Goal: Task Accomplishment & Management: Manage account settings

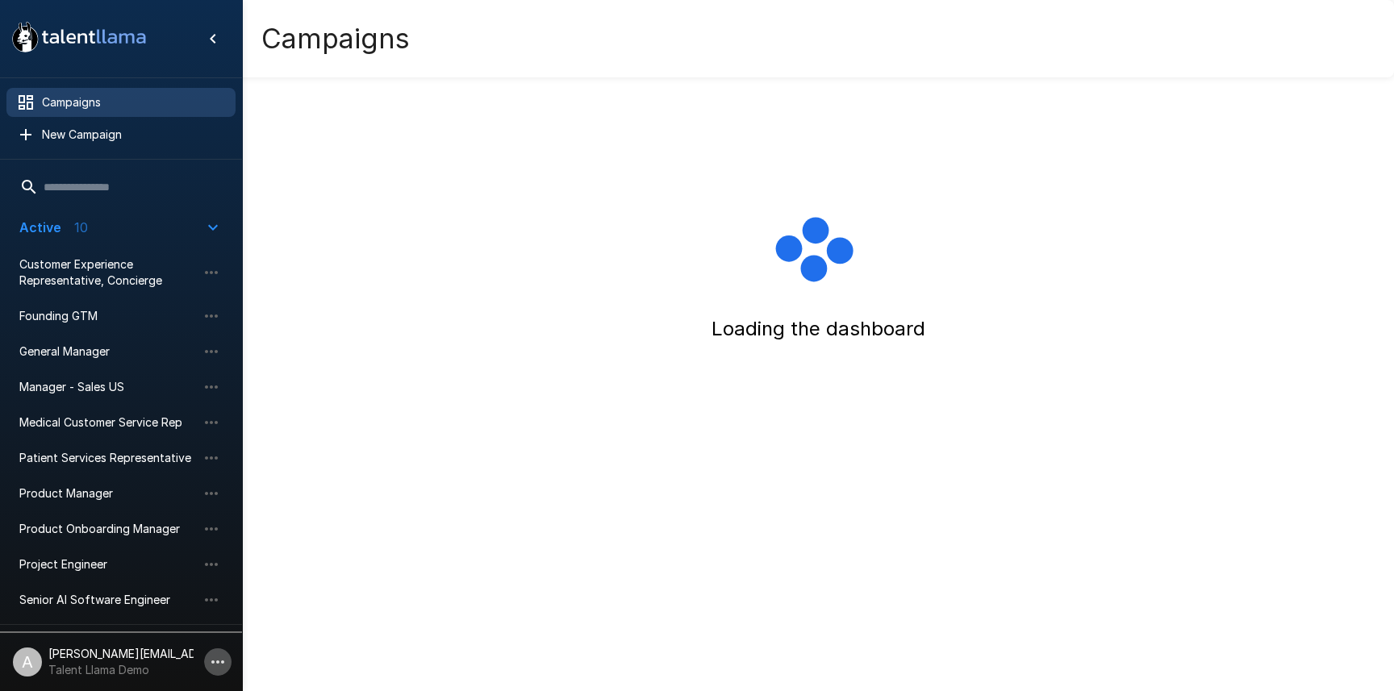
click at [211, 666] on icon "button" at bounding box center [217, 662] width 19 height 19
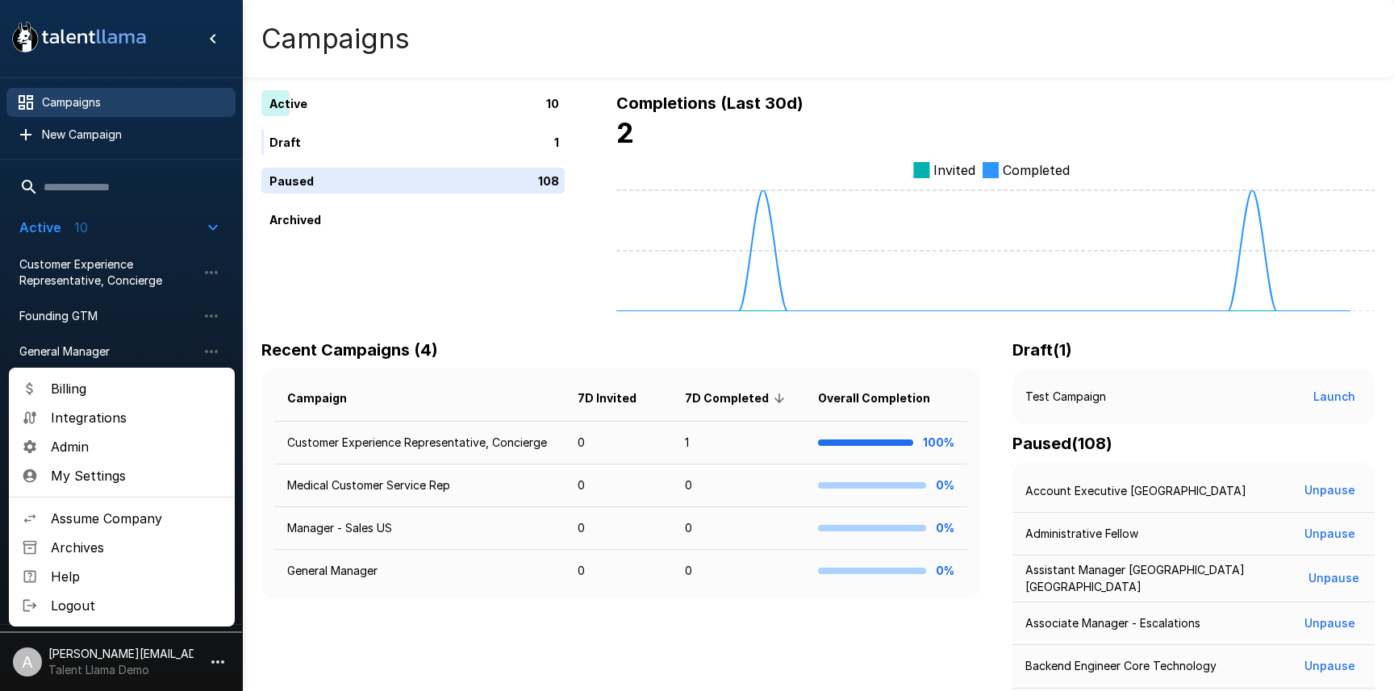
click at [126, 523] on span "Assume Company" at bounding box center [136, 518] width 171 height 19
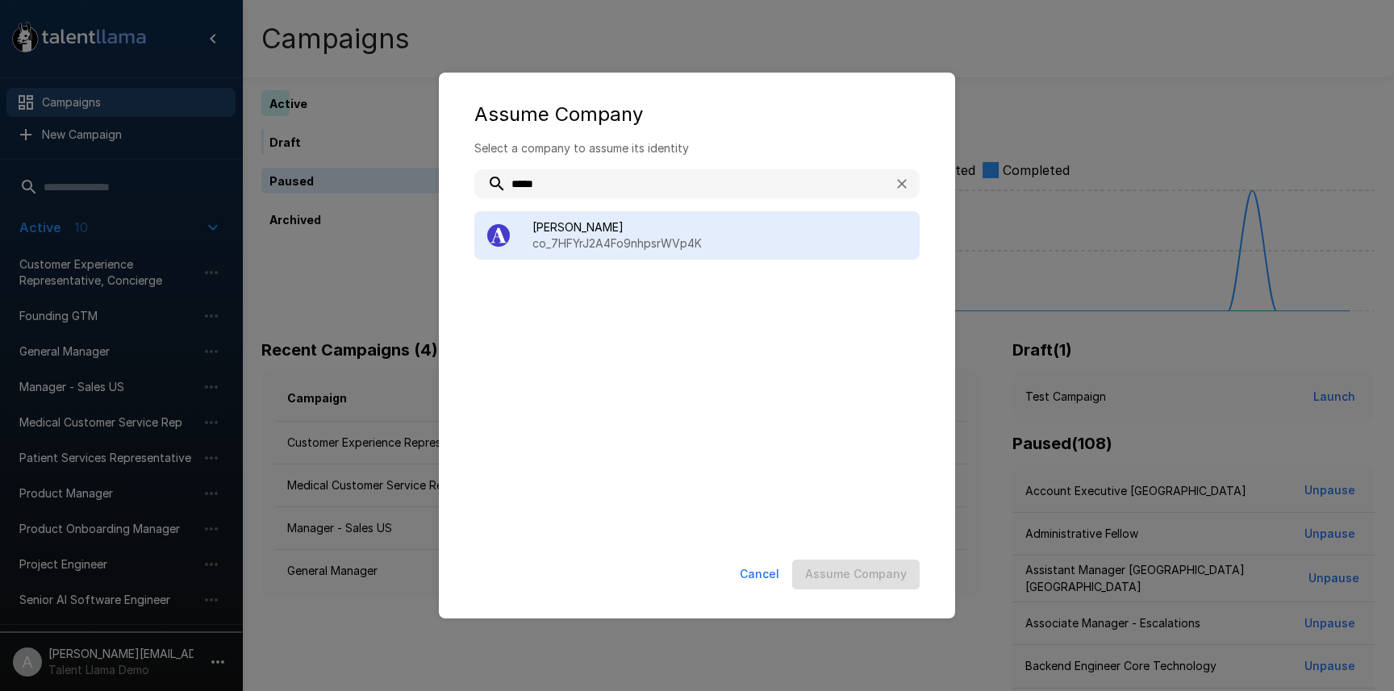
type input "*****"
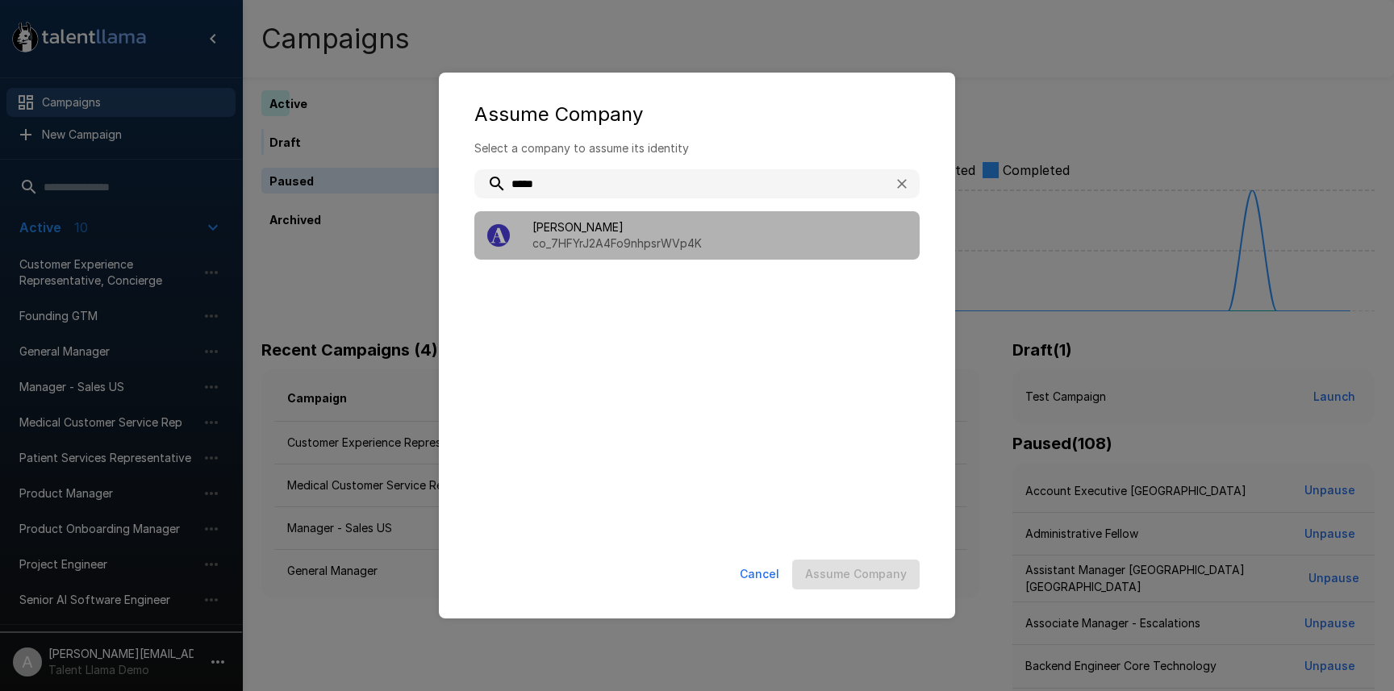
drag, startPoint x: 640, startPoint y: 243, endPoint x: 651, endPoint y: 257, distance: 18.4
click at [640, 242] on p "co_7HFYrJ2A4Fo9nhpsrWVp4K" at bounding box center [720, 244] width 374 height 16
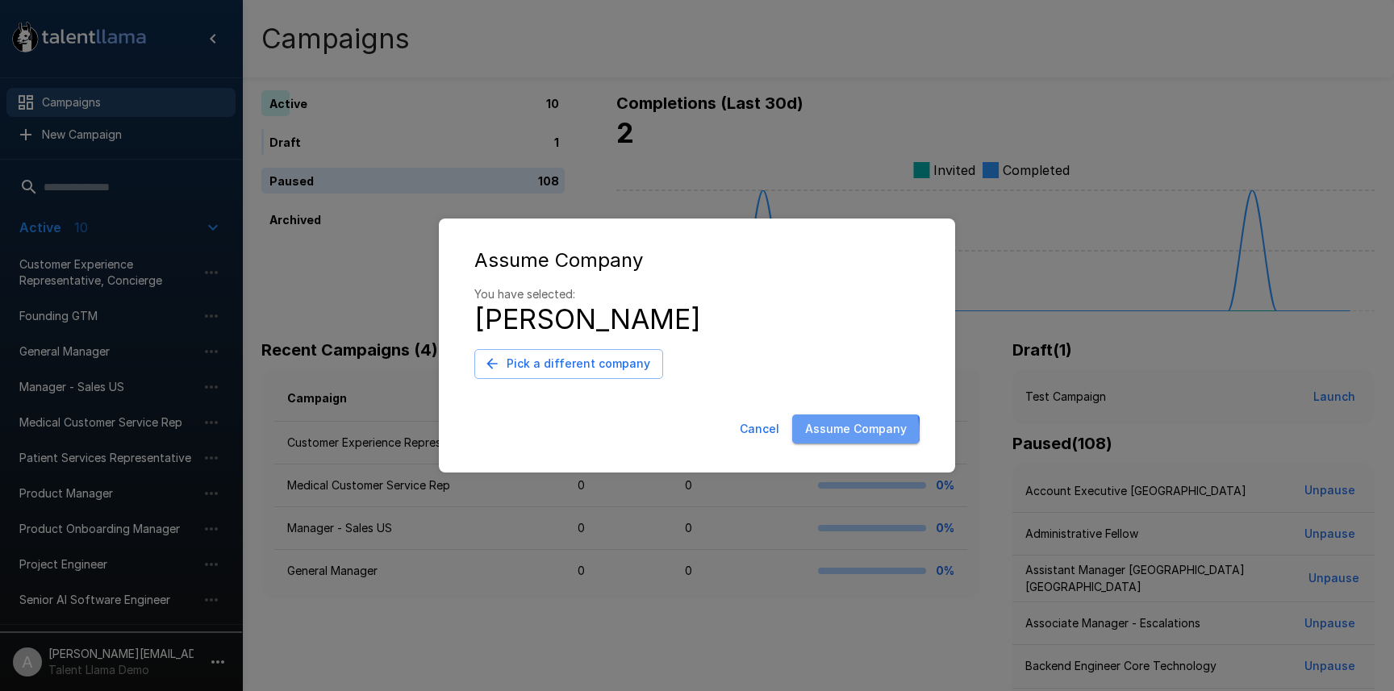
click at [838, 434] on button "Assume Company" at bounding box center [855, 430] width 127 height 30
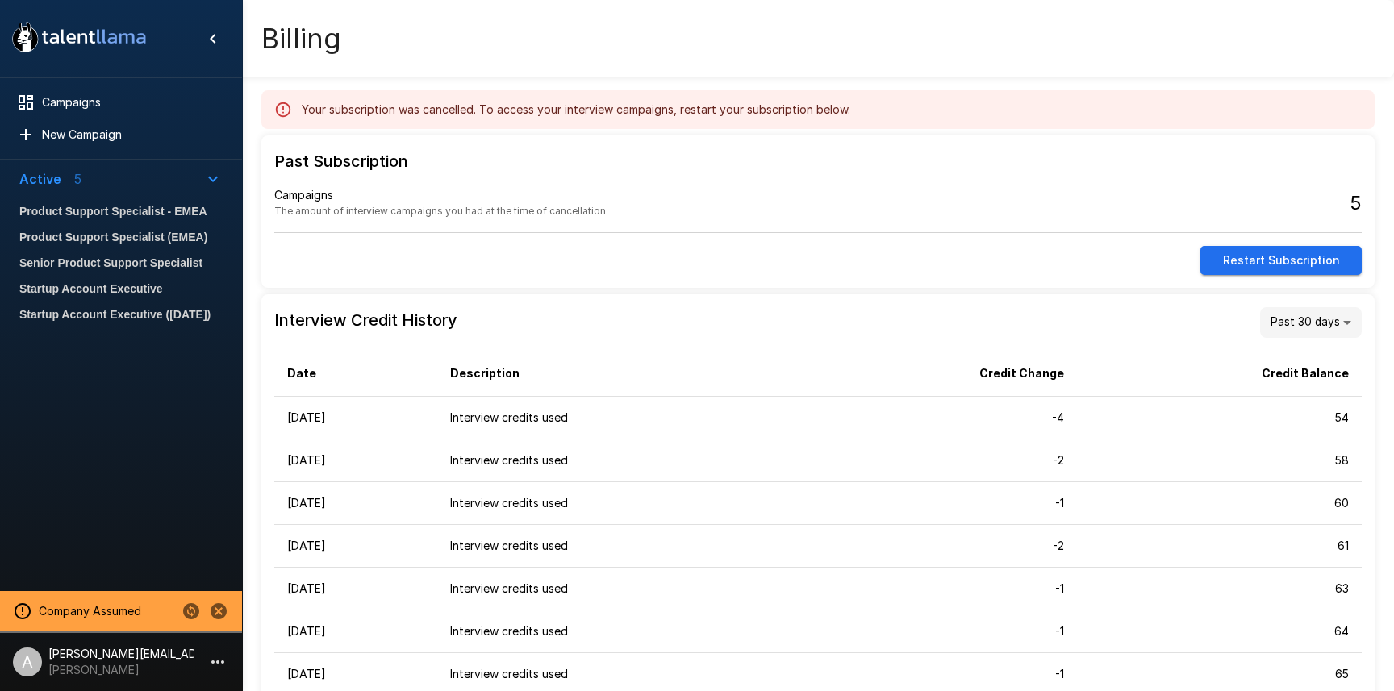
click at [733, 209] on div "Campaigns The amount of interview campaigns you had at the time of cancellation" at bounding box center [546, 203] width 544 height 59
drag, startPoint x: 153, startPoint y: 191, endPoint x: 152, endPoint y: 204, distance: 12.9
click at [153, 192] on ul "Product Support Specialist - EMEA Product Support Specialist (EMEA) Senior Prod…" at bounding box center [120, 263] width 229 height 142
click at [154, 211] on span "Product Support Specialist - EMEA" at bounding box center [120, 211] width 203 height 19
click at [708, 211] on div "Campaigns The amount of interview campaigns you had at the time of cancellation" at bounding box center [546, 203] width 544 height 59
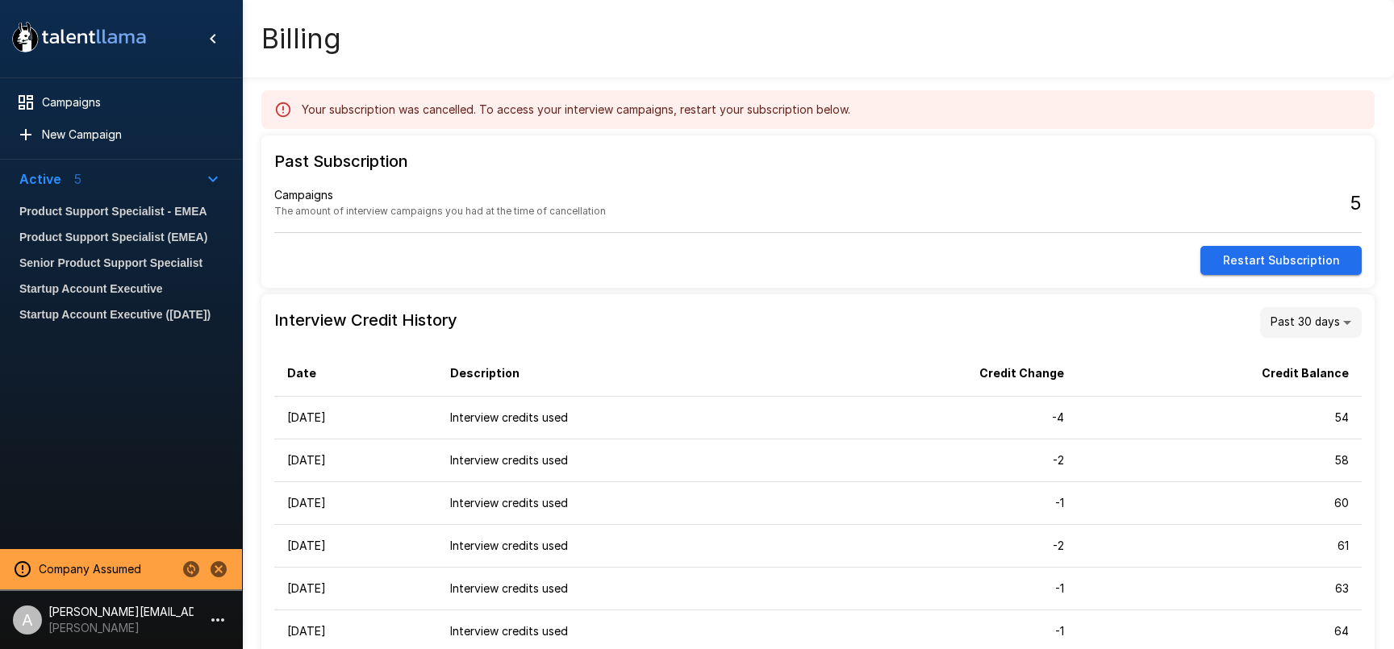
click at [1273, 262] on button "Restart Subscription" at bounding box center [1281, 261] width 161 height 30
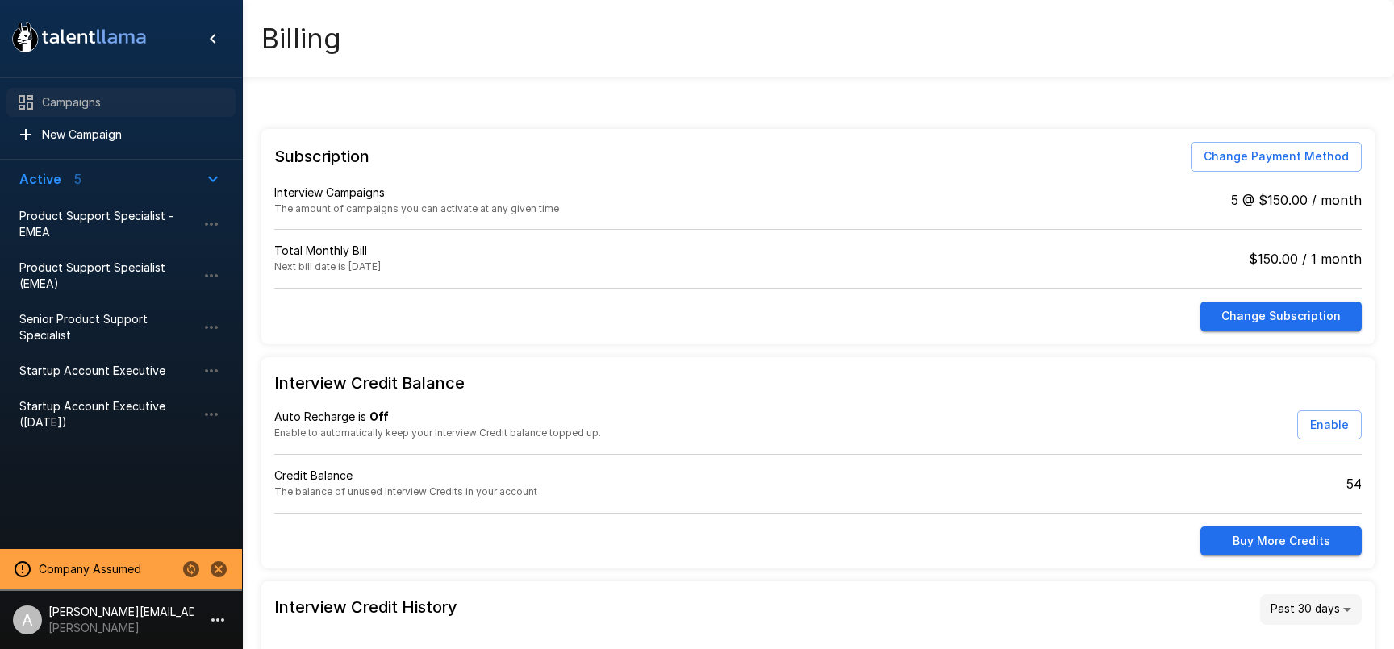
click at [97, 102] on span "Campaigns" at bounding box center [132, 102] width 181 height 16
